Goal: Navigation & Orientation: Find specific page/section

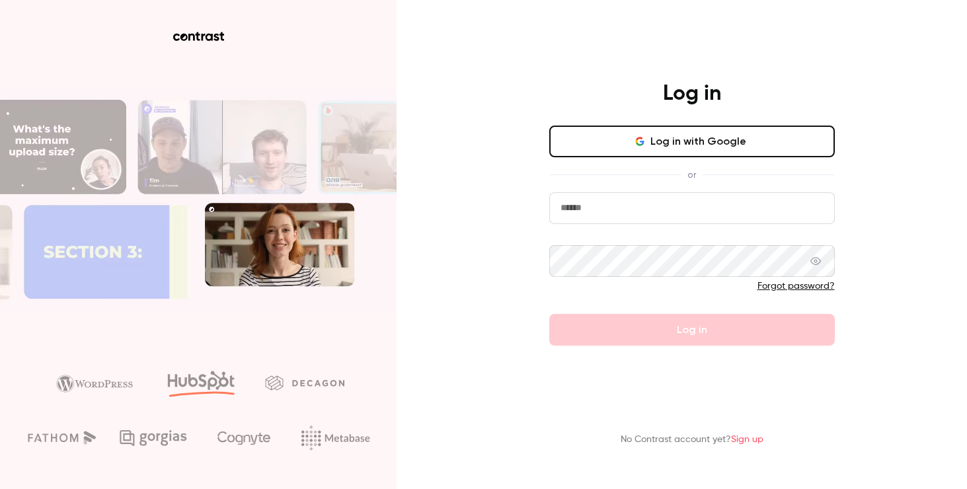
click at [645, 131] on button "Log in with Google" at bounding box center [692, 142] width 286 height 32
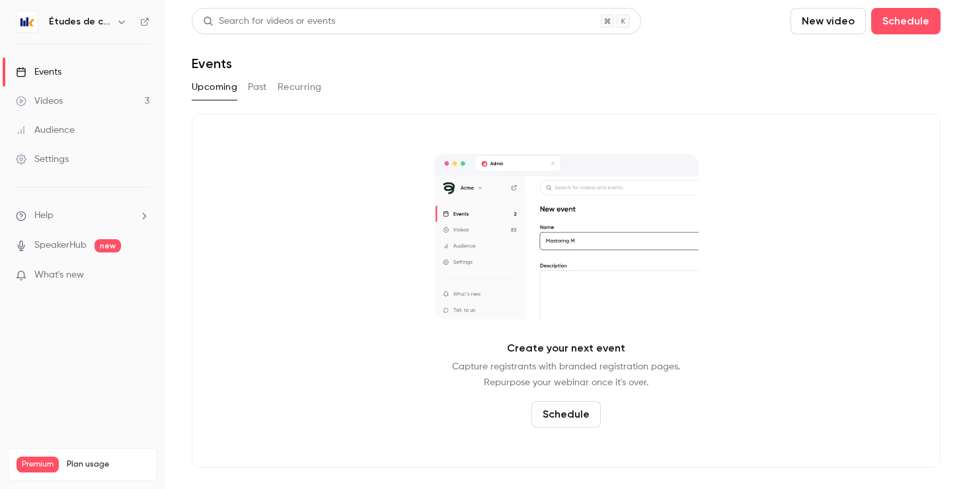
click at [105, 21] on h6 "Études de cas" at bounding box center [80, 21] width 62 height 13
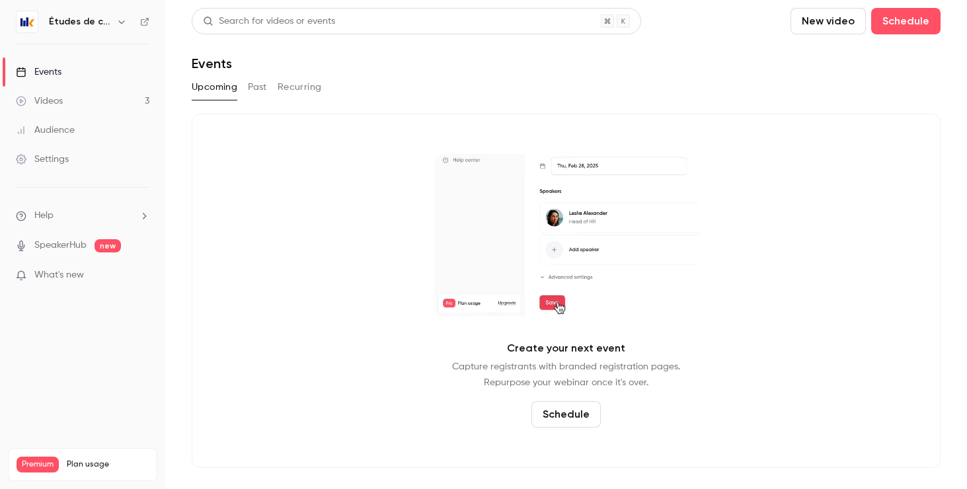
click at [116, 24] on icon "button" at bounding box center [121, 22] width 11 height 11
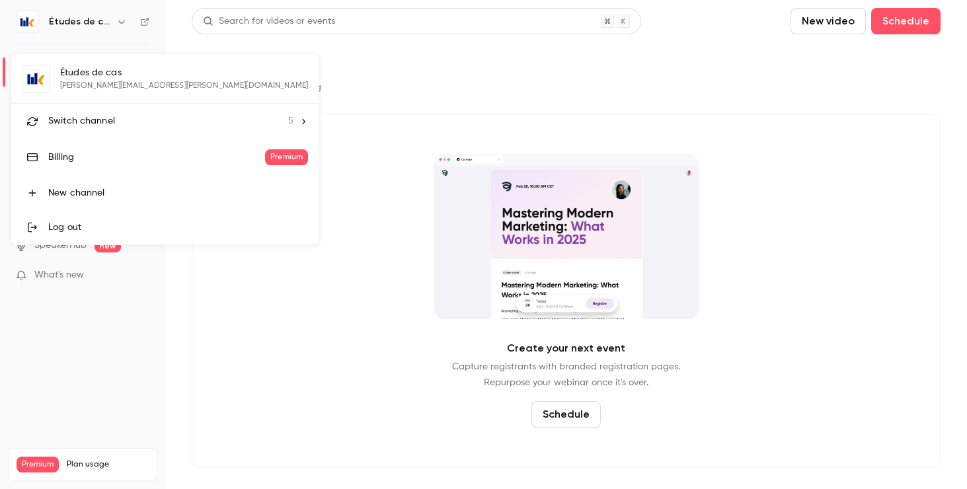
click at [109, 118] on span "Switch channel" at bounding box center [81, 121] width 67 height 14
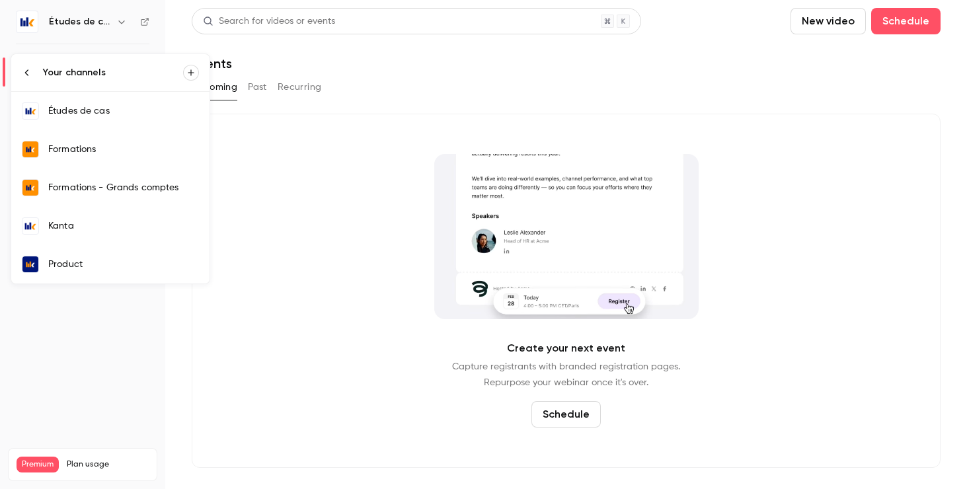
click at [110, 144] on div "Formations" at bounding box center [123, 149] width 151 height 13
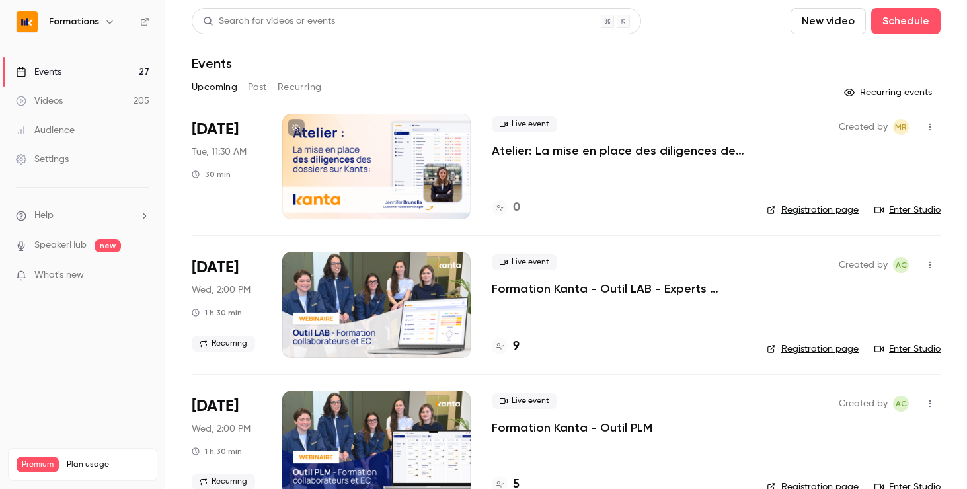
click at [299, 86] on button "Recurring" at bounding box center [300, 87] width 44 height 21
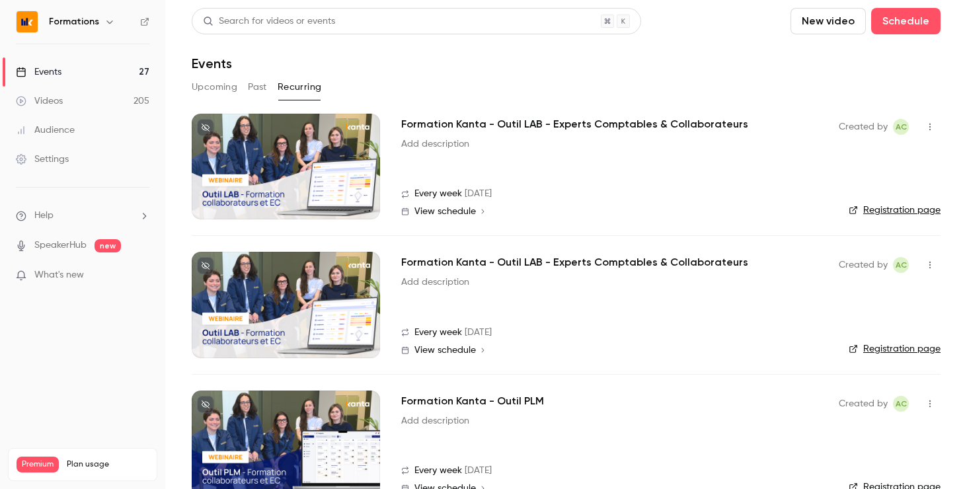
click at [262, 85] on button "Past" at bounding box center [257, 87] width 19 height 21
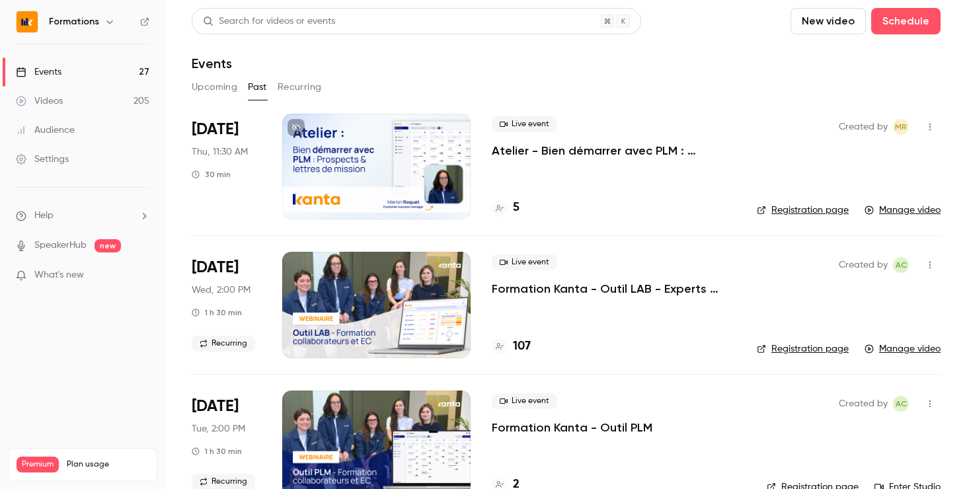
click at [230, 87] on button "Upcoming" at bounding box center [215, 87] width 46 height 21
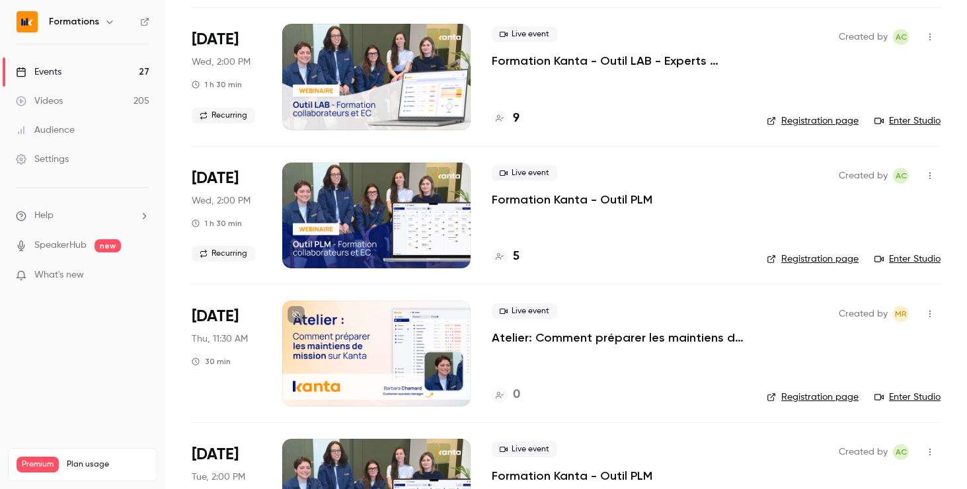
scroll to position [229, 0]
click at [932, 180] on button "button" at bounding box center [929, 175] width 21 height 21
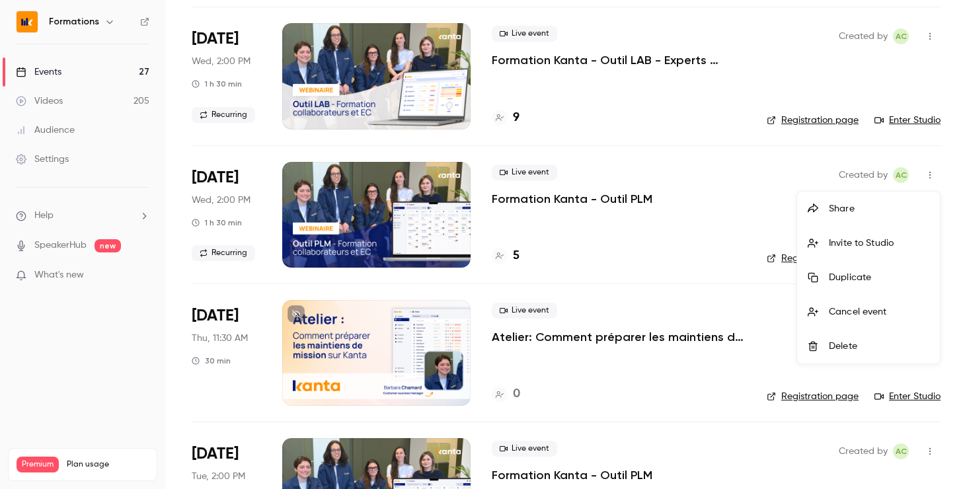
click at [885, 212] on div "Share" at bounding box center [879, 208] width 100 height 13
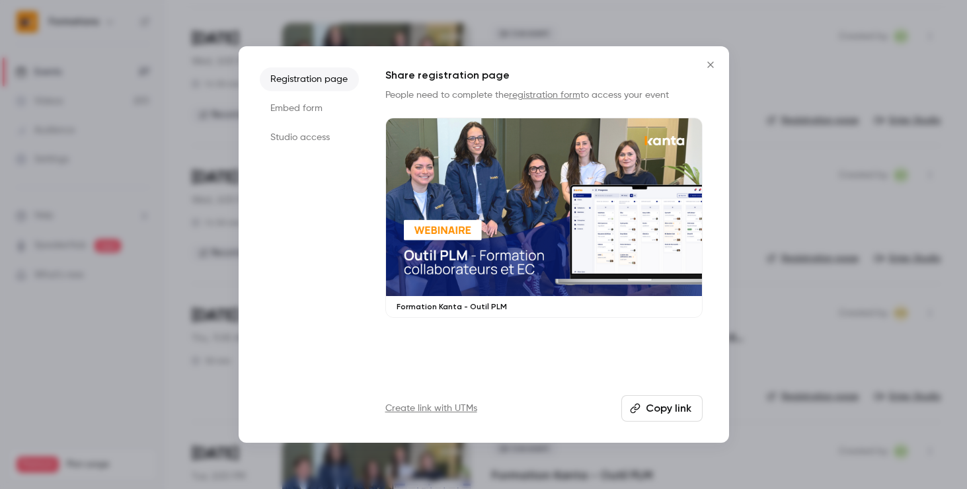
click at [710, 63] on icon "Close" at bounding box center [711, 64] width 16 height 11
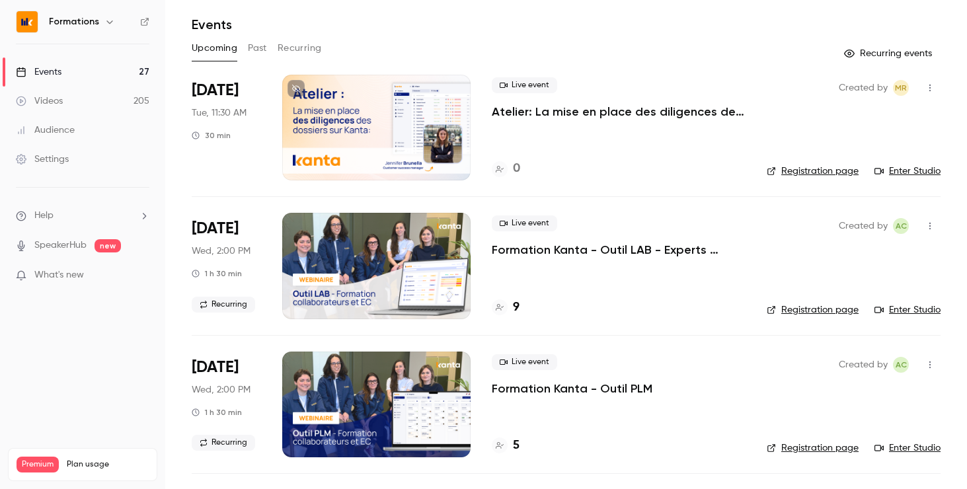
scroll to position [0, 0]
